Goal: Transaction & Acquisition: Purchase product/service

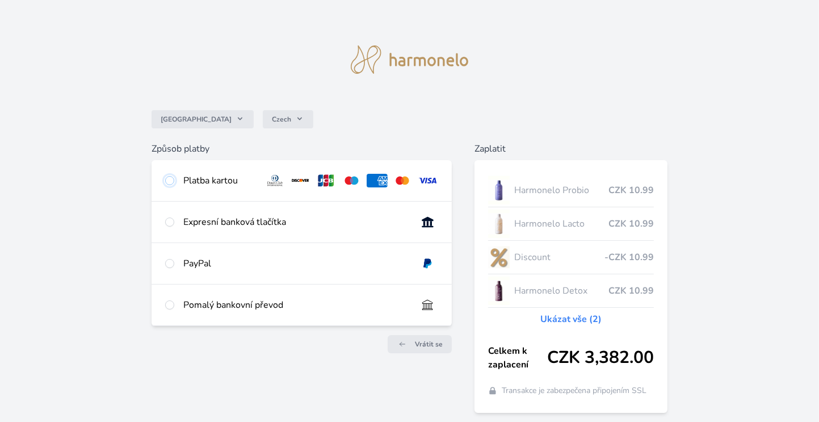
click at [171, 183] on input "radio" at bounding box center [169, 180] width 9 height 9
radio input "true"
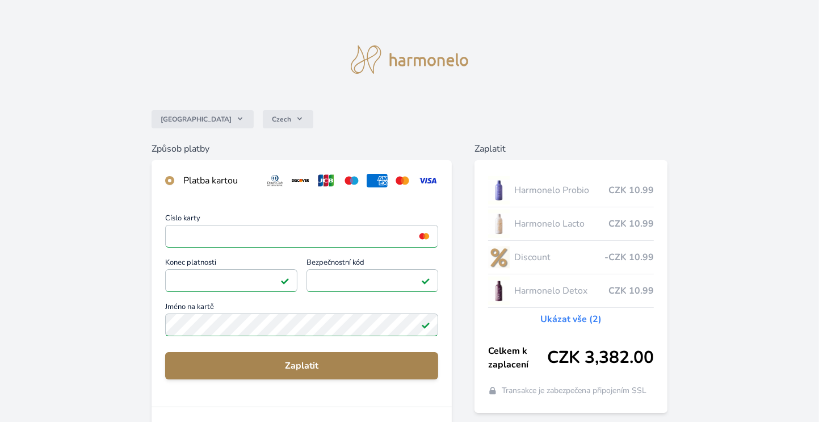
click at [383, 363] on span "Zaplatit" at bounding box center [301, 366] width 255 height 14
